Goal: Task Accomplishment & Management: Manage account settings

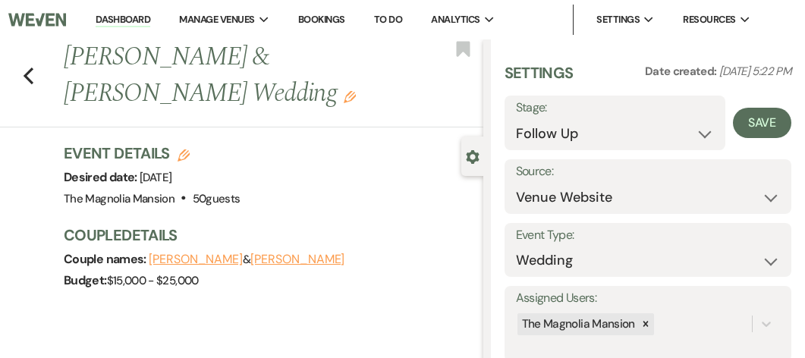
select select "9"
select select "5"
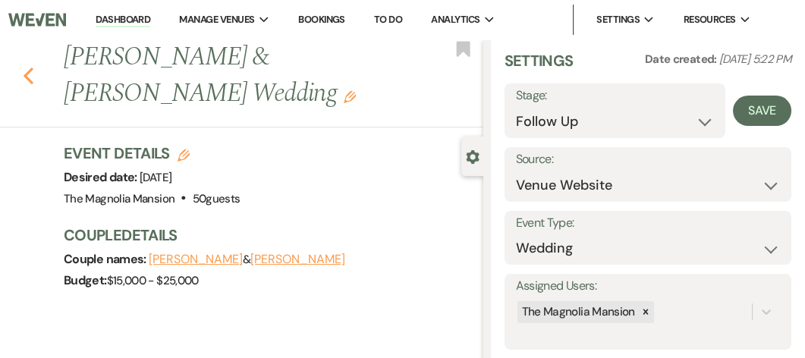
click at [24, 82] on icon "Previous" at bounding box center [28, 76] width 11 height 18
select select "2"
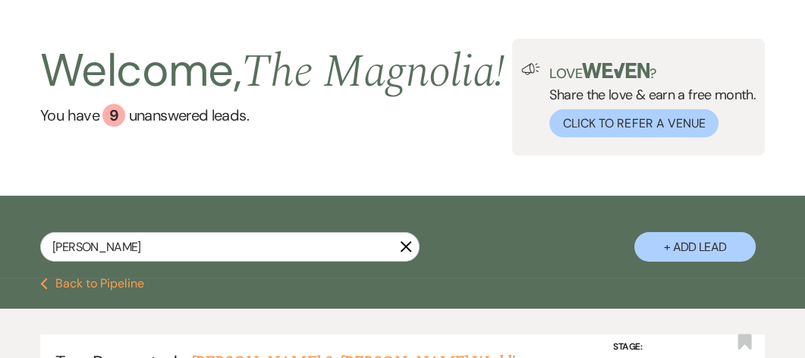
scroll to position [42, 0]
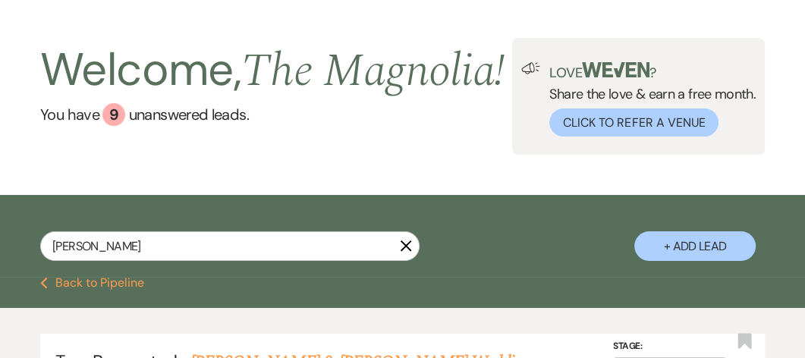
click at [402, 252] on icon "X" at bounding box center [406, 246] width 12 height 12
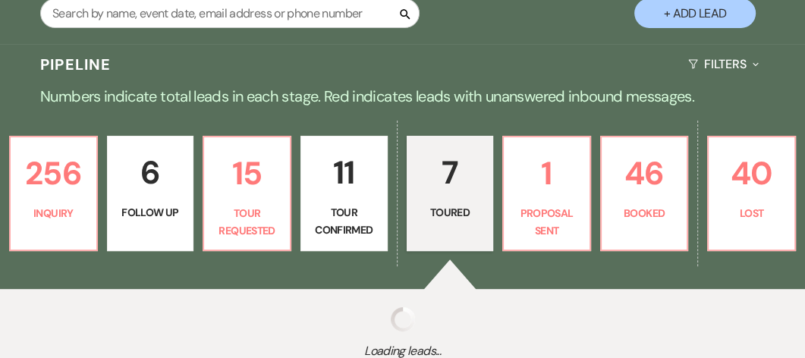
select select "5"
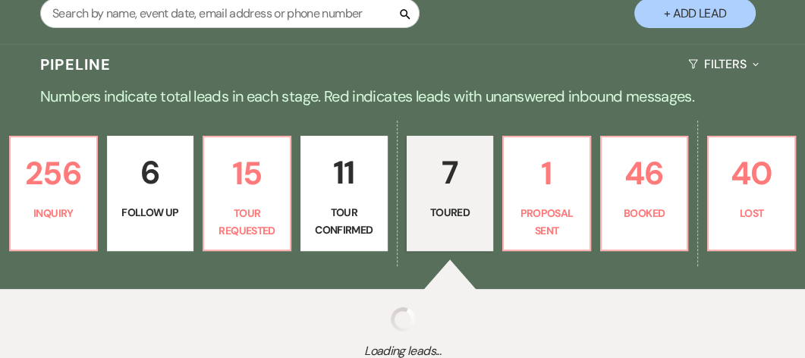
select select "5"
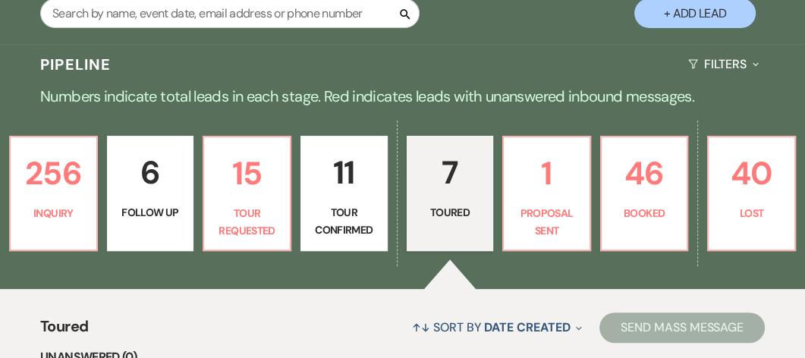
drag, startPoint x: 407, startPoint y: 285, endPoint x: 226, endPoint y: 160, distance: 219.8
click at [226, 160] on div "256 Inquiry 6 Follow Up 15 Tour Requested 11 Tour Confirmed 7 Toured 1 Proposal…" at bounding box center [402, 204] width 805 height 172
click at [647, 289] on div "256 Inquiry 6 Follow Up 15 Tour Requested 11 Tour Confirmed 7 Toured 1 Proposal…" at bounding box center [402, 204] width 805 height 172
